Goal: Information Seeking & Learning: Understand process/instructions

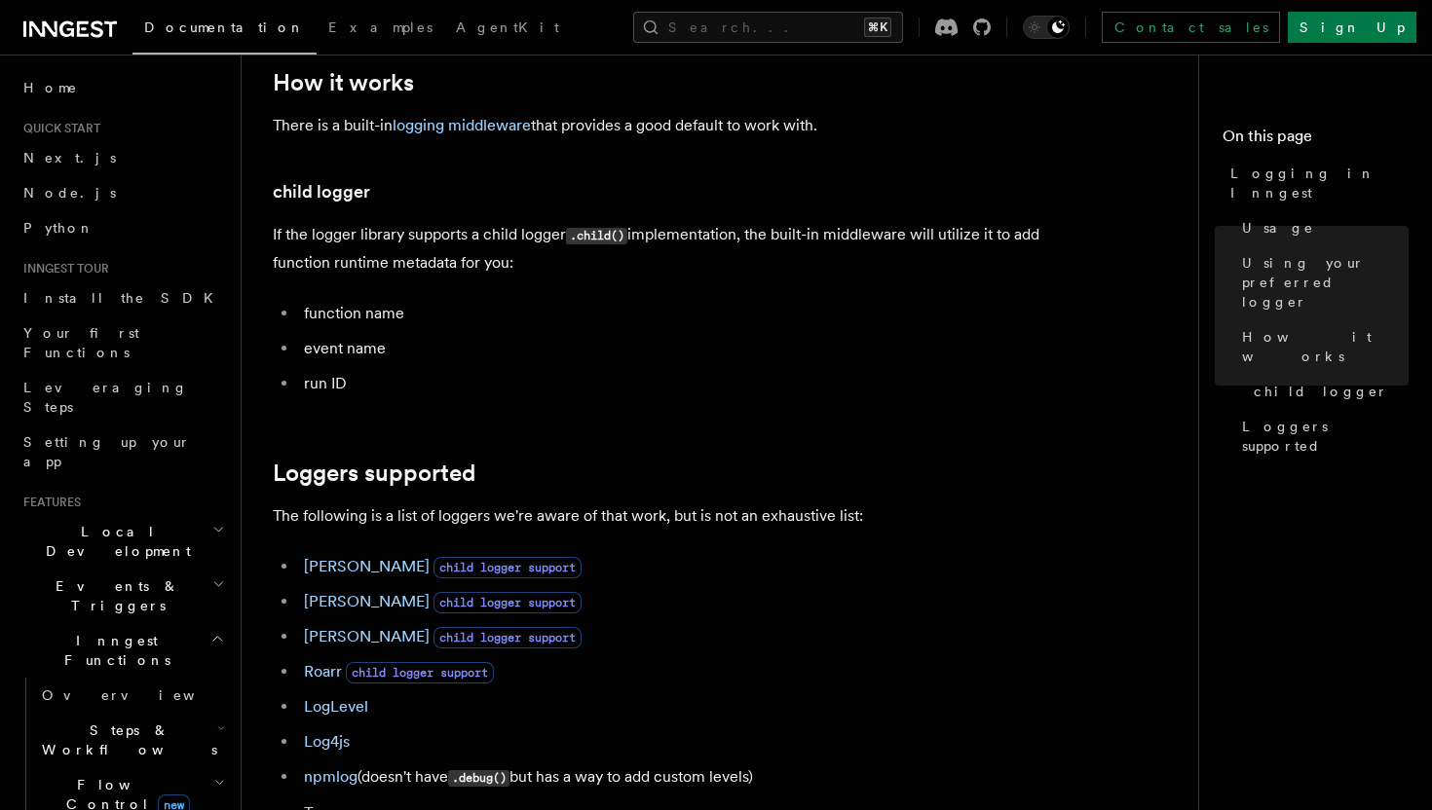
scroll to position [2394, 0]
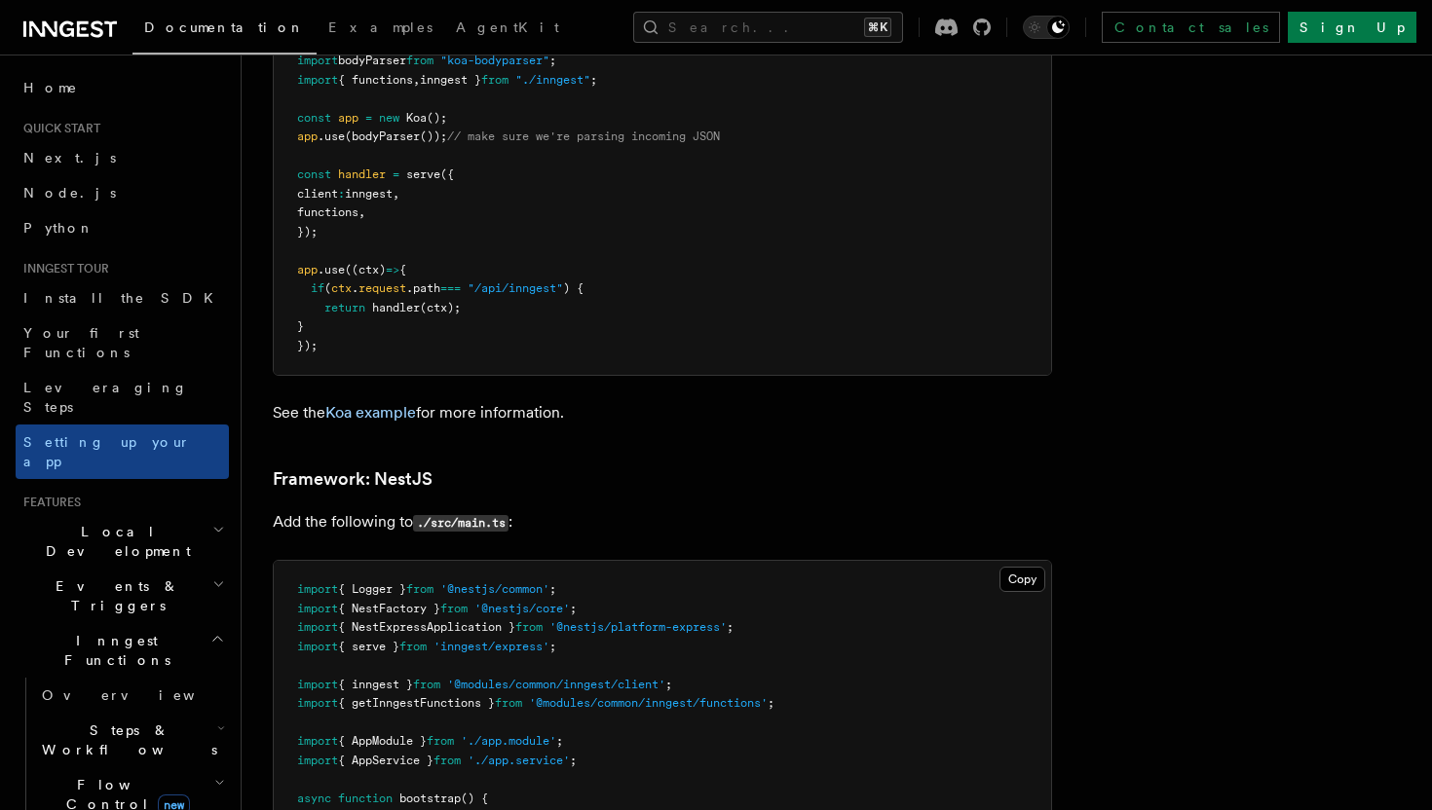
scroll to position [11037, 0]
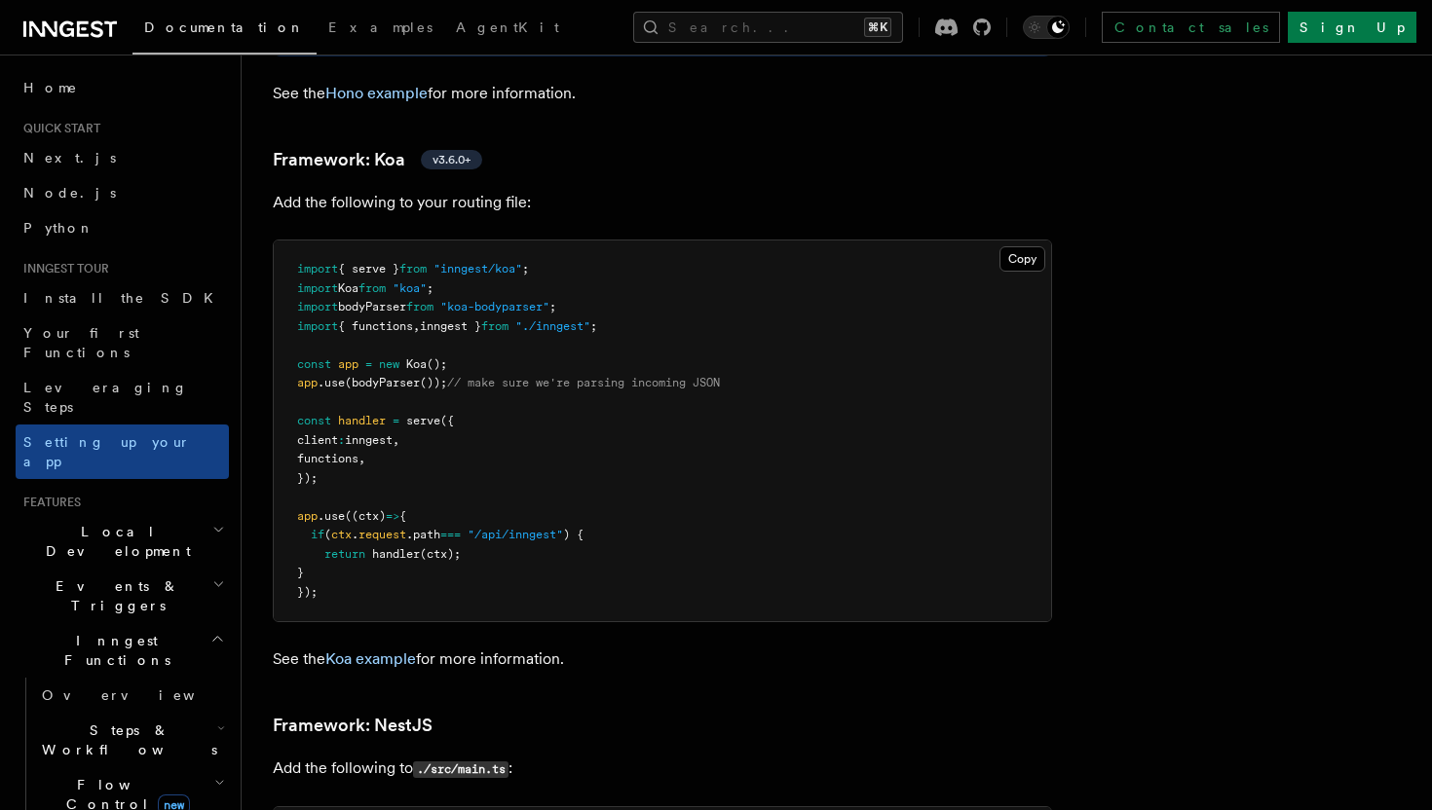
click at [421, 415] on pre "import { serve } from "inngest/koa" ; import Koa from "koa" ; import bodyParser…" at bounding box center [662, 431] width 777 height 381
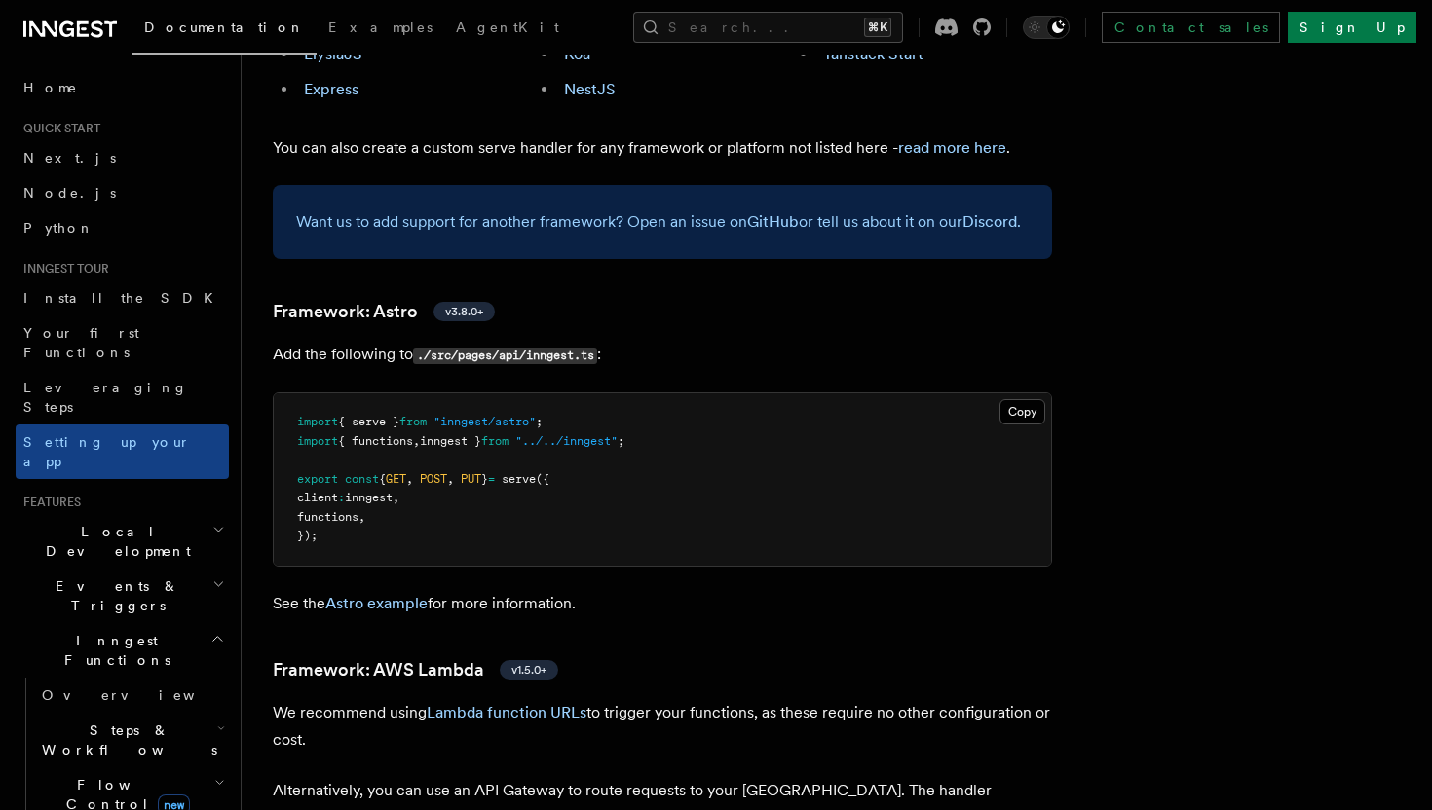
scroll to position [0, 0]
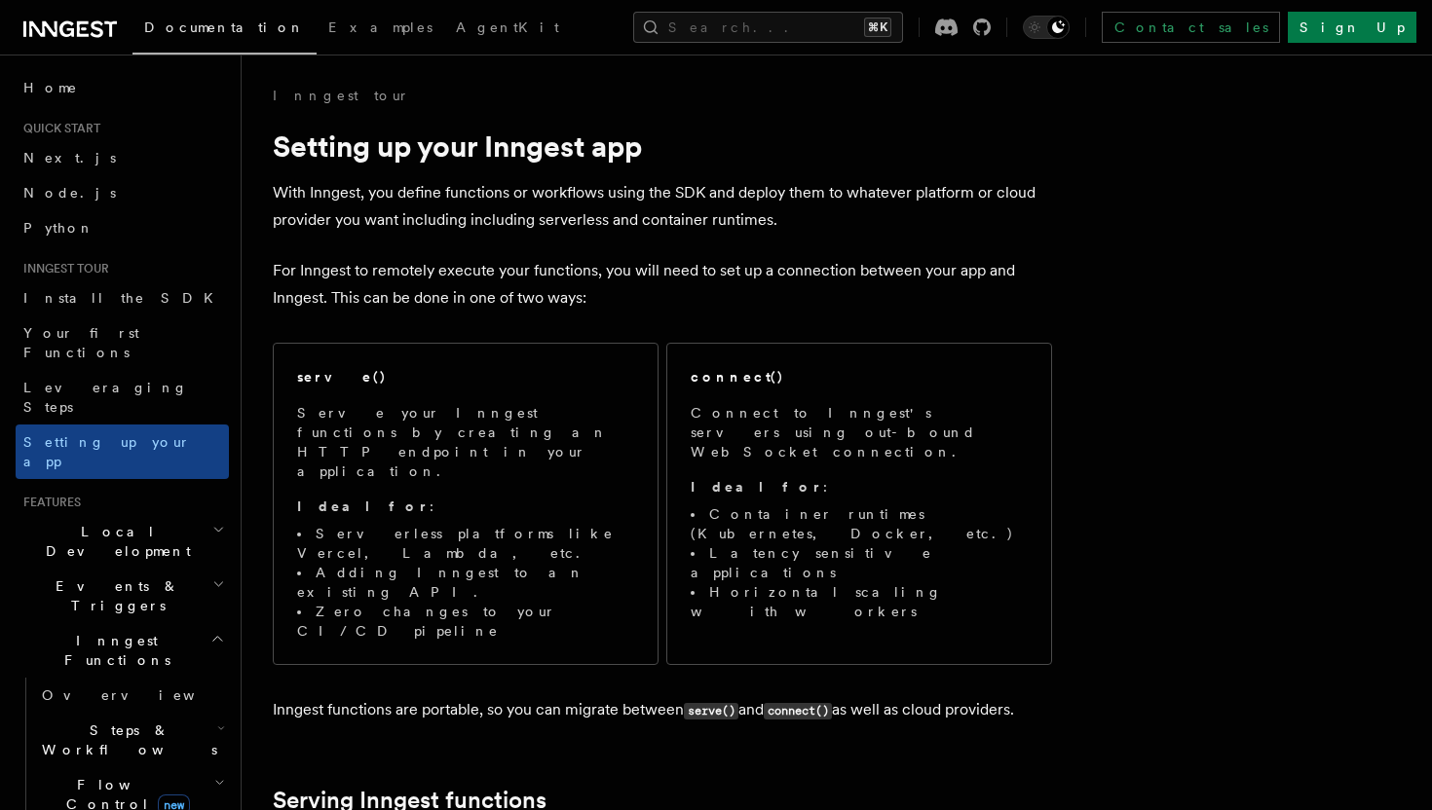
click at [421, 415] on p "Serve your Inngest functions by creating an HTTP endpoint in your application." at bounding box center [465, 442] width 337 height 78
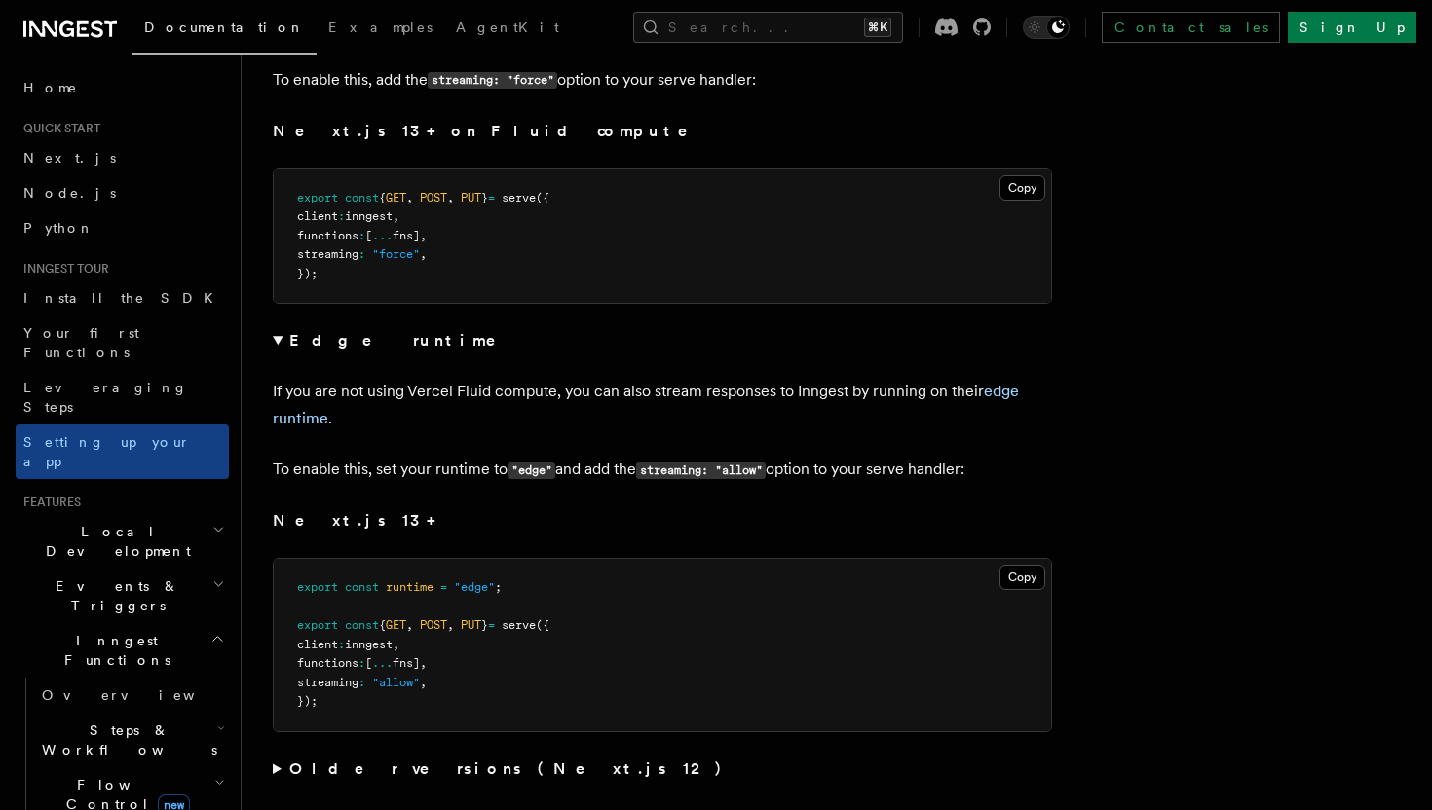
scroll to position [13049, 0]
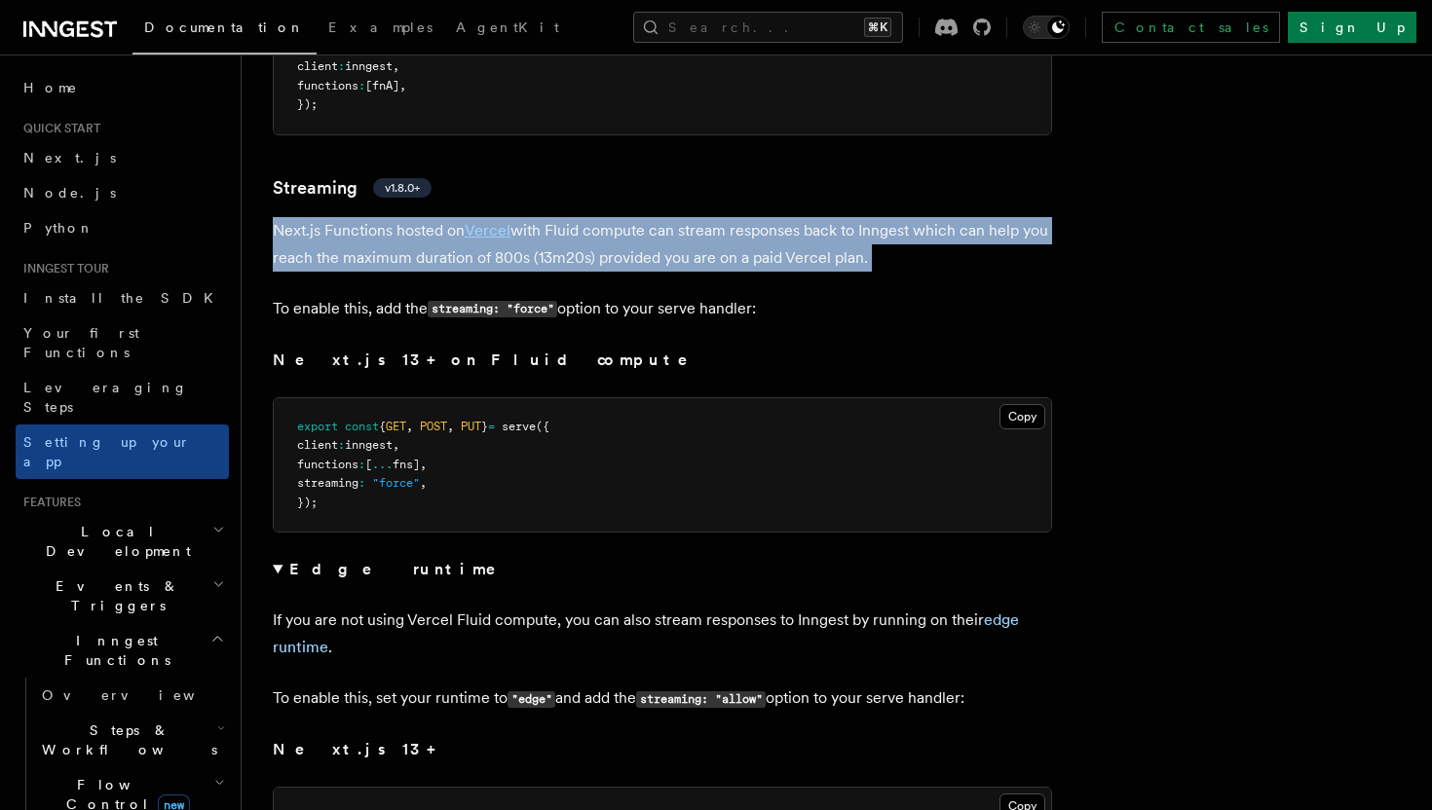
drag, startPoint x: 267, startPoint y: 138, endPoint x: 771, endPoint y: 198, distance: 507.1
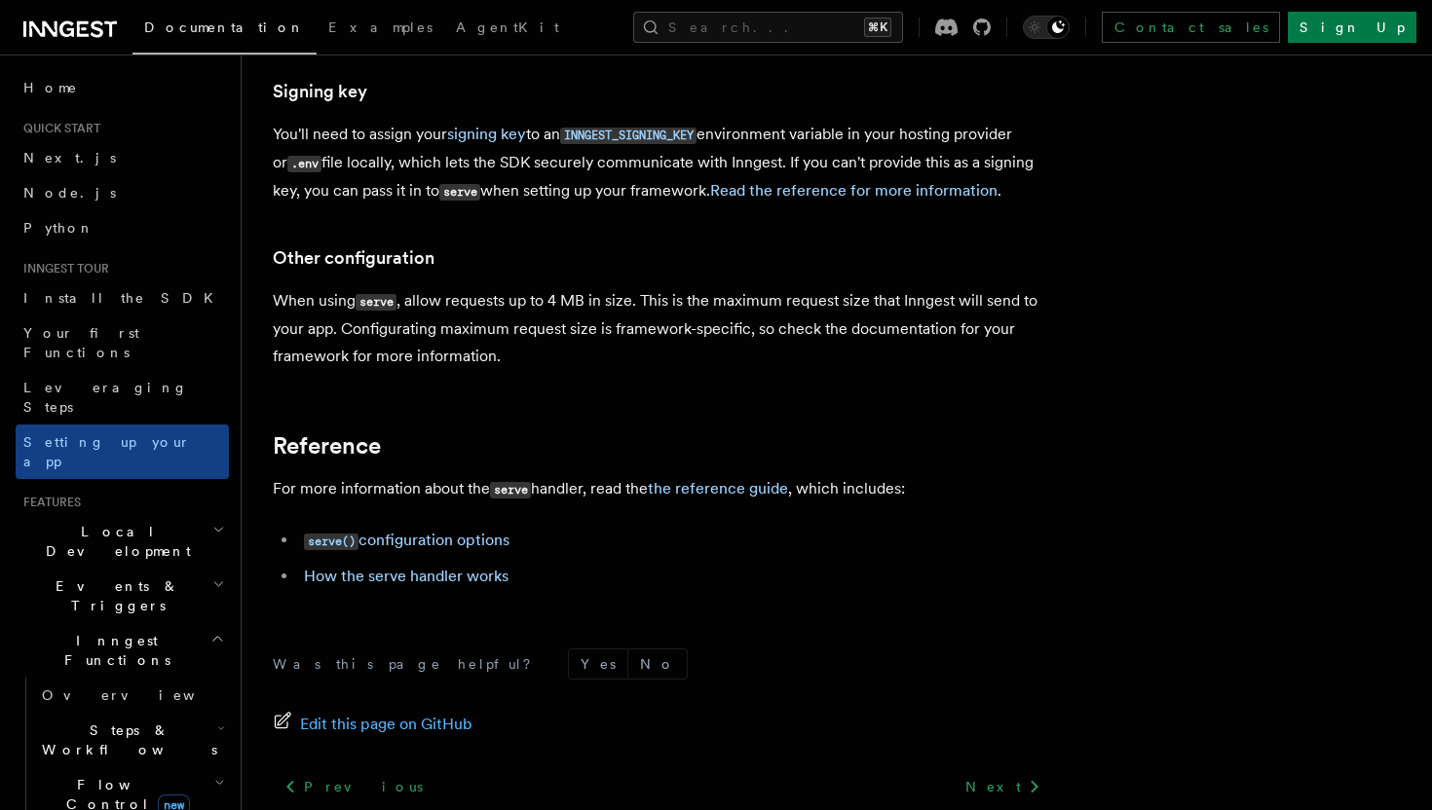
scroll to position [18164, 0]
click at [486, 566] on link "How the serve handler works" at bounding box center [406, 575] width 205 height 19
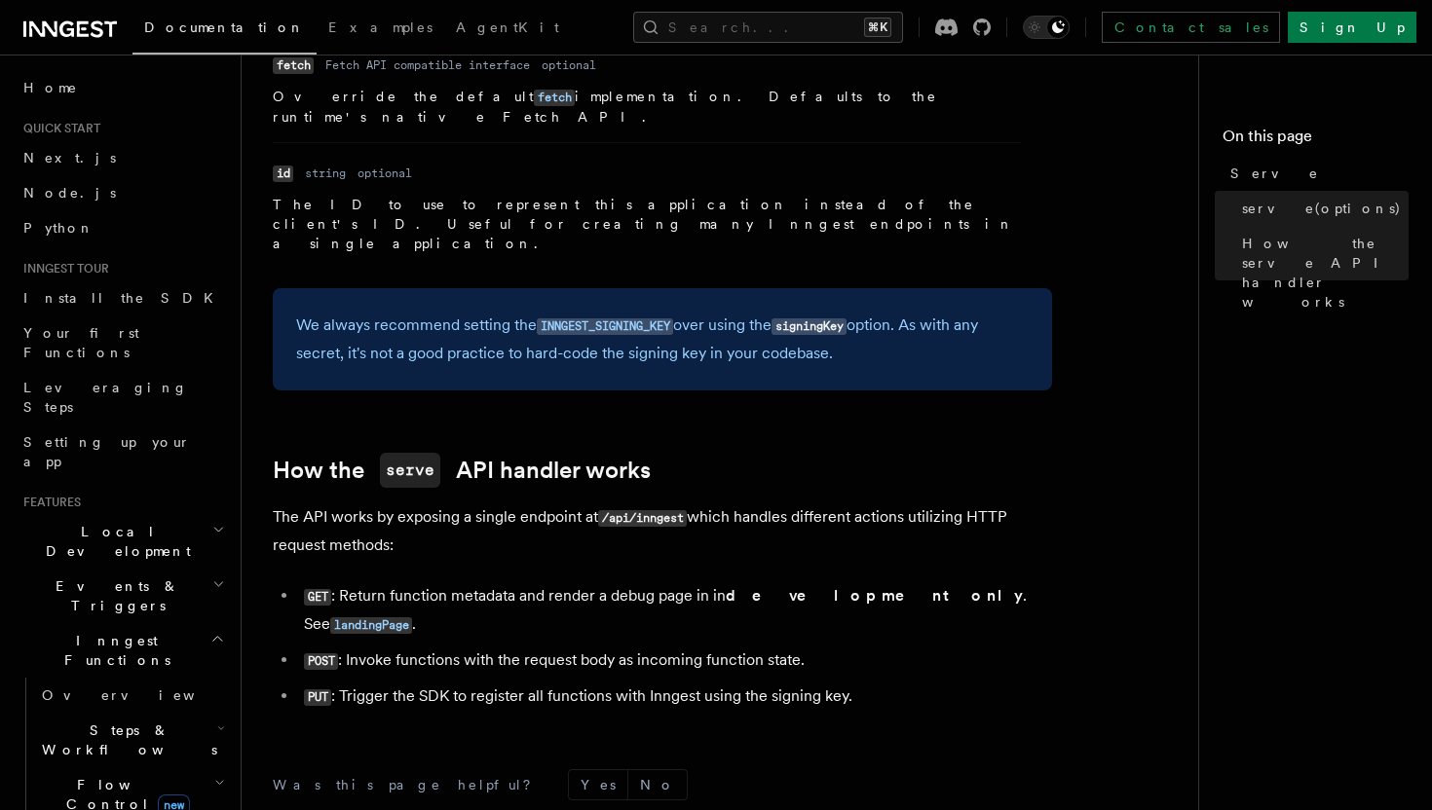
scroll to position [1888, 0]
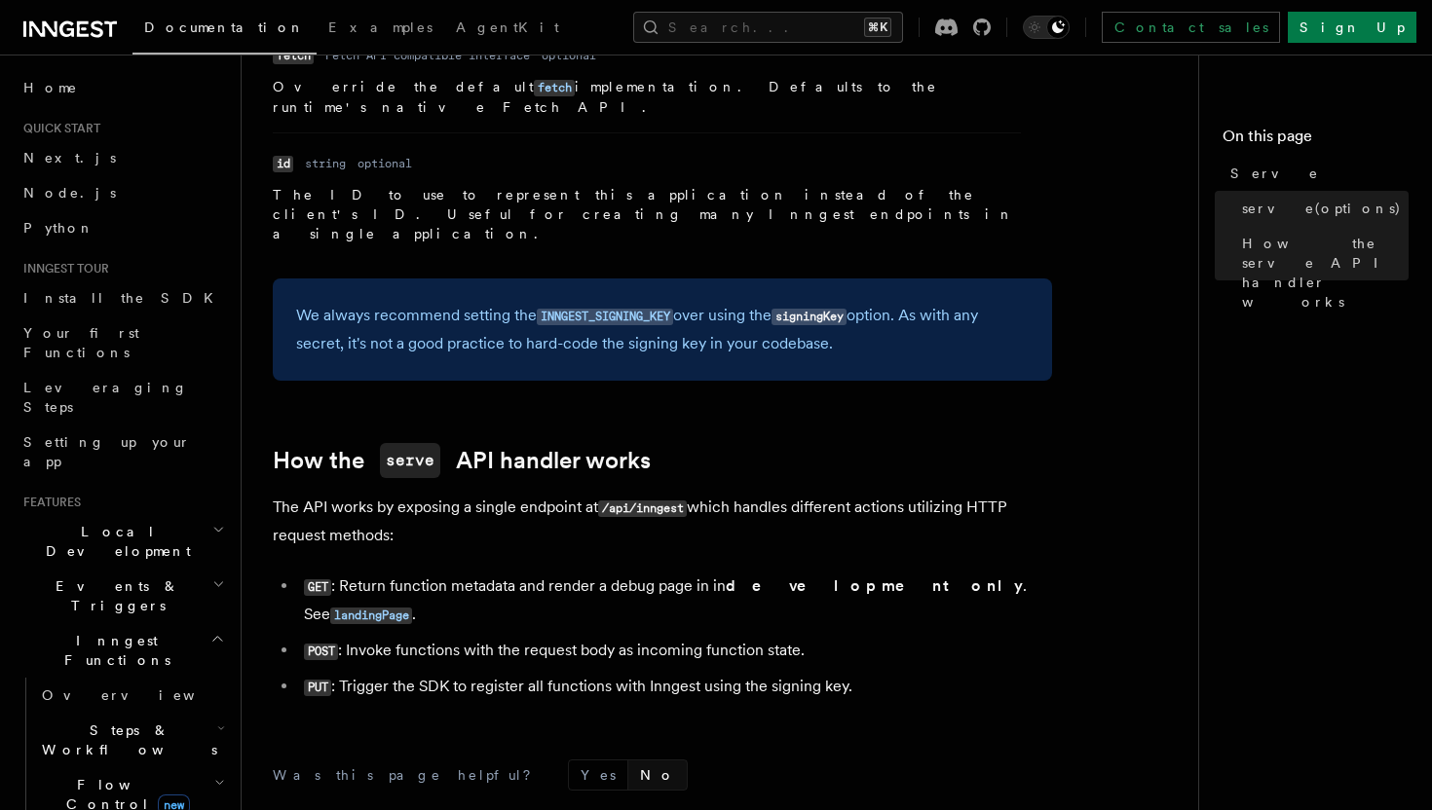
click at [628, 761] on button "No" at bounding box center [657, 775] width 58 height 29
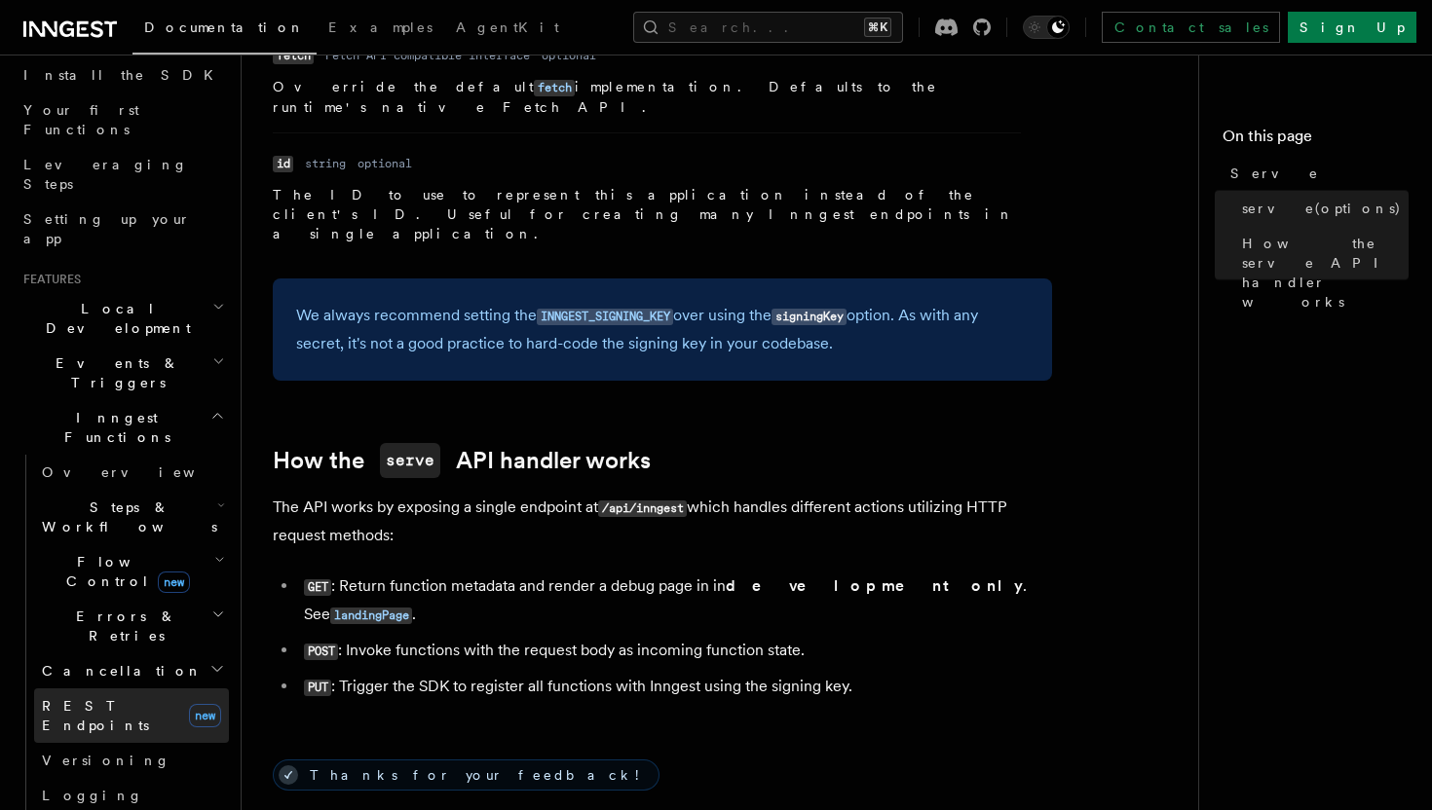
scroll to position [0, 0]
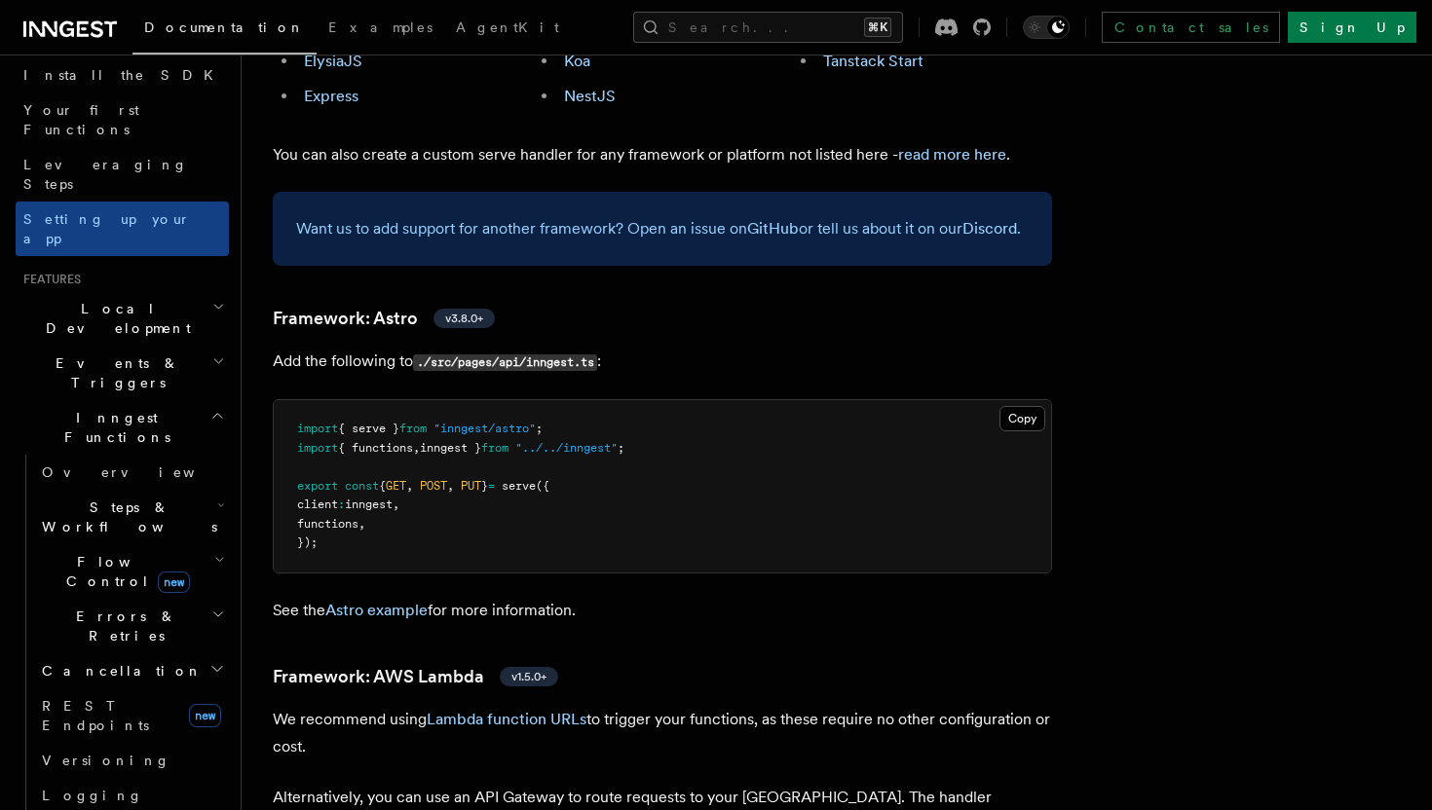
scroll to position [611, 0]
